Goal: Use online tool/utility: Utilize a website feature to perform a specific function

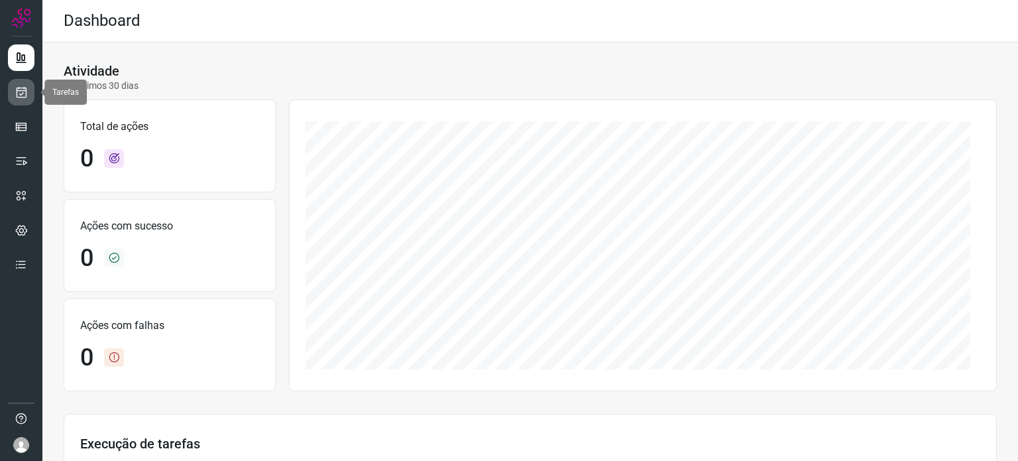
click at [27, 92] on icon at bounding box center [22, 91] width 14 height 13
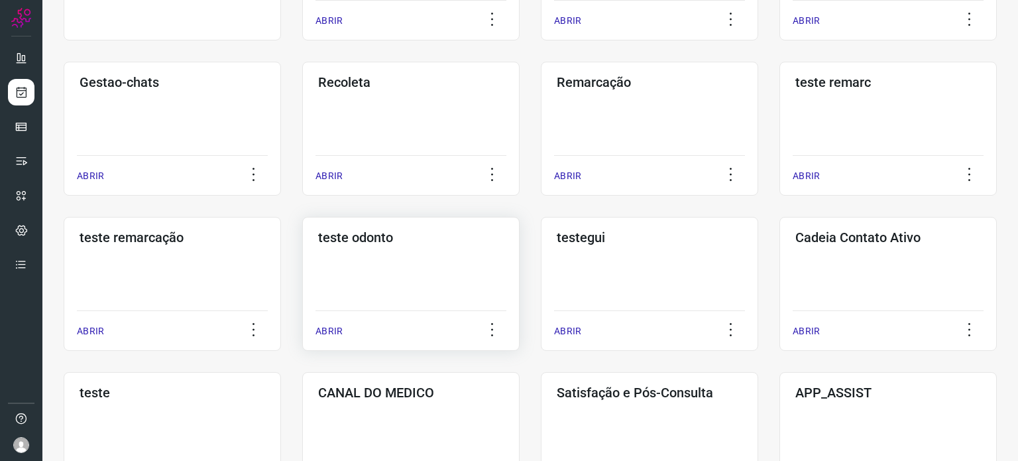
scroll to position [265, 0]
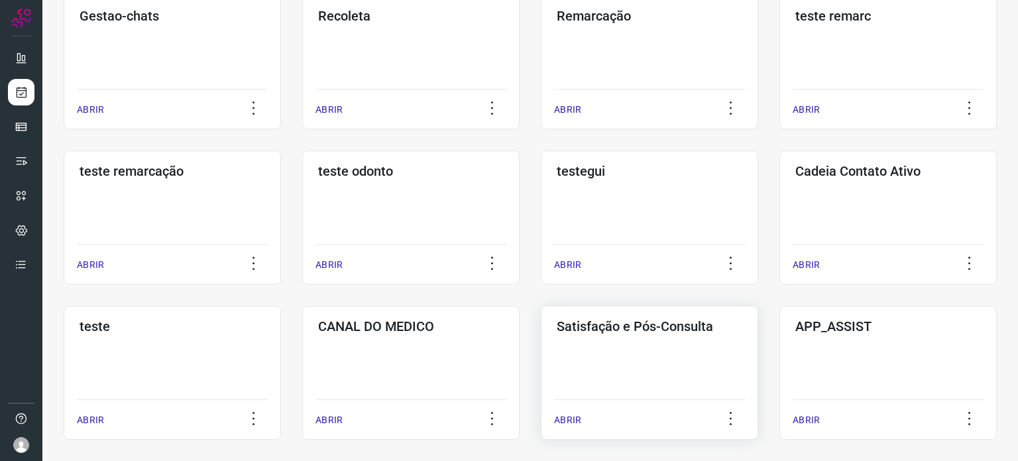
click at [630, 350] on div "Satisfação e Pós-Consulta ABRIR" at bounding box center [649, 373] width 217 height 134
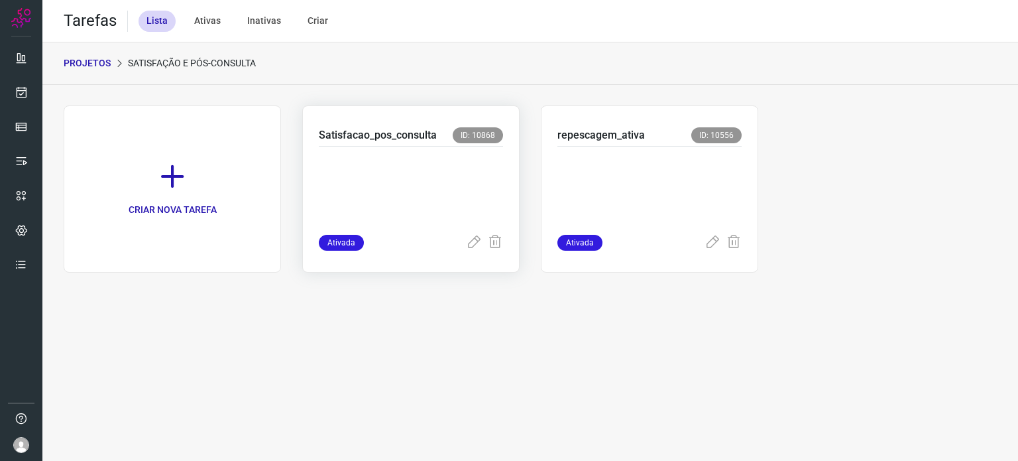
click at [451, 173] on p at bounding box center [411, 187] width 184 height 66
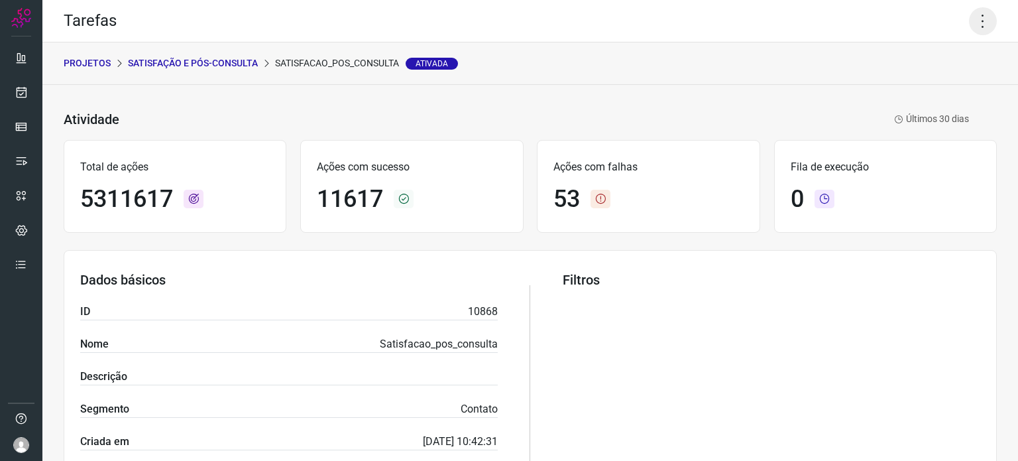
click at [973, 15] on icon at bounding box center [983, 21] width 28 height 28
click at [898, 83] on li "Executar" at bounding box center [926, 86] width 121 height 21
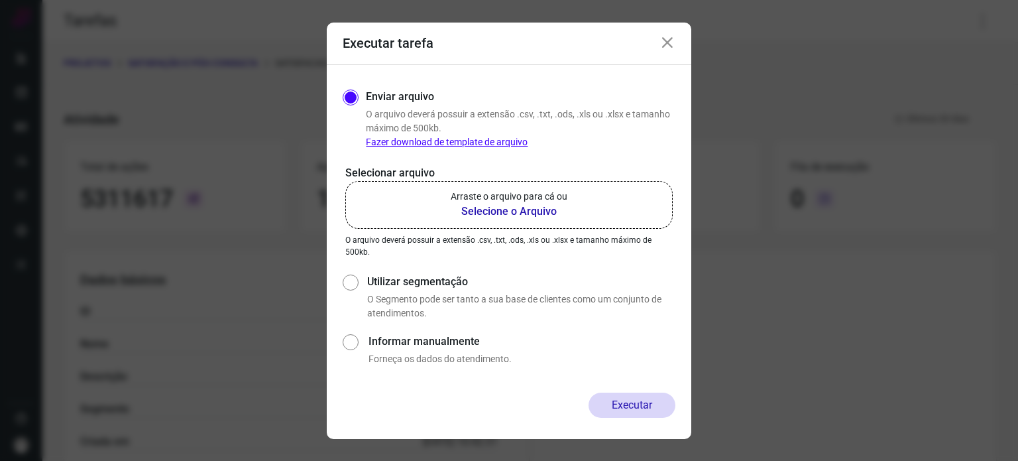
click at [583, 190] on label "Arraste o arquivo para cá ou Selecione o Arquivo" at bounding box center [508, 205] width 327 height 48
click at [0, 0] on input "Arraste o arquivo para cá ou Selecione o Arquivo" at bounding box center [0, 0] width 0 height 0
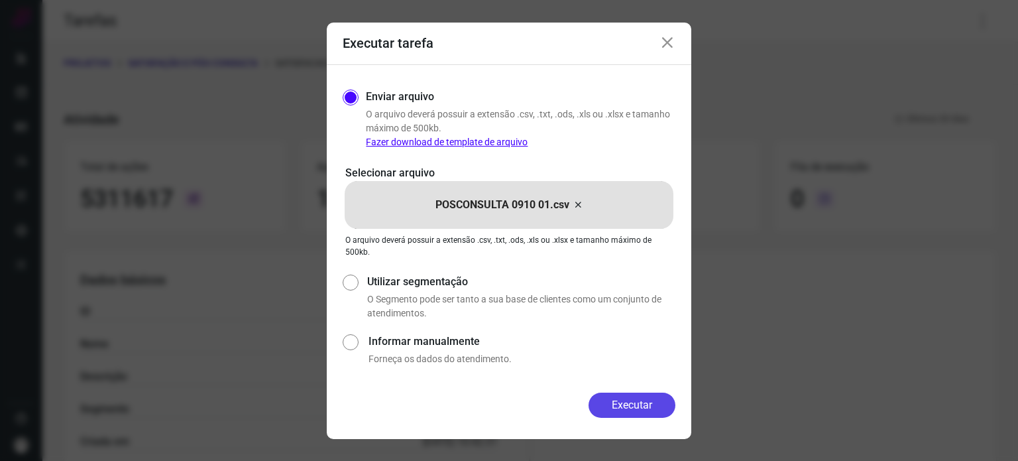
click at [639, 402] on button "Executar" at bounding box center [632, 404] width 87 height 25
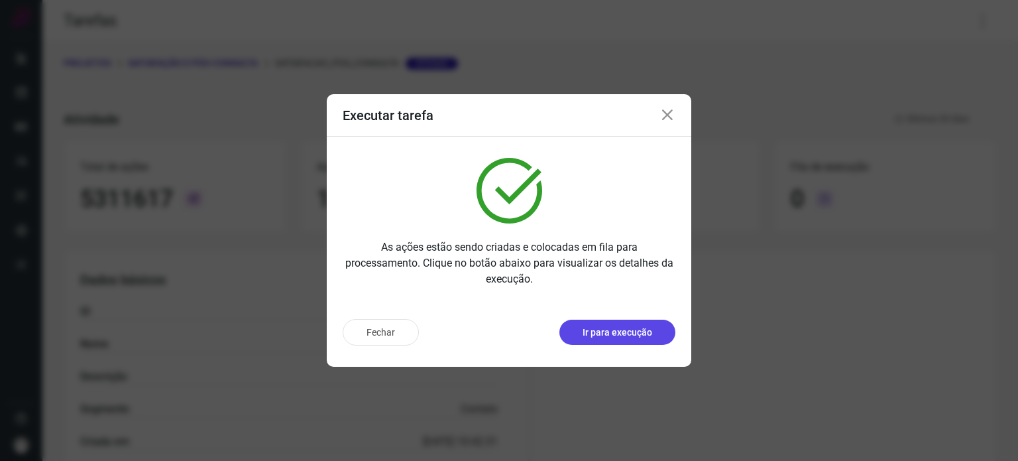
click at [583, 329] on p "Ir para execução" at bounding box center [618, 332] width 70 height 14
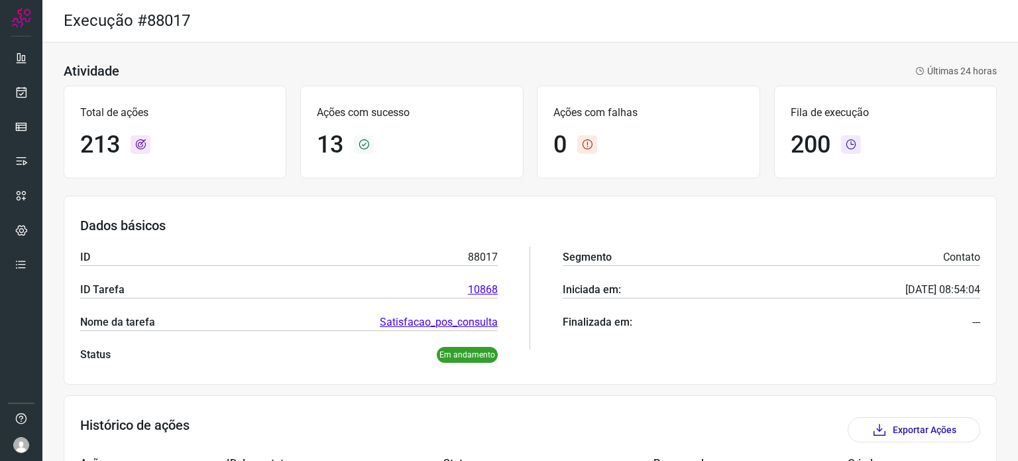
click at [772, 39] on div "Execução #88017" at bounding box center [530, 21] width 976 height 42
